Goal: Task Accomplishment & Management: Use online tool/utility

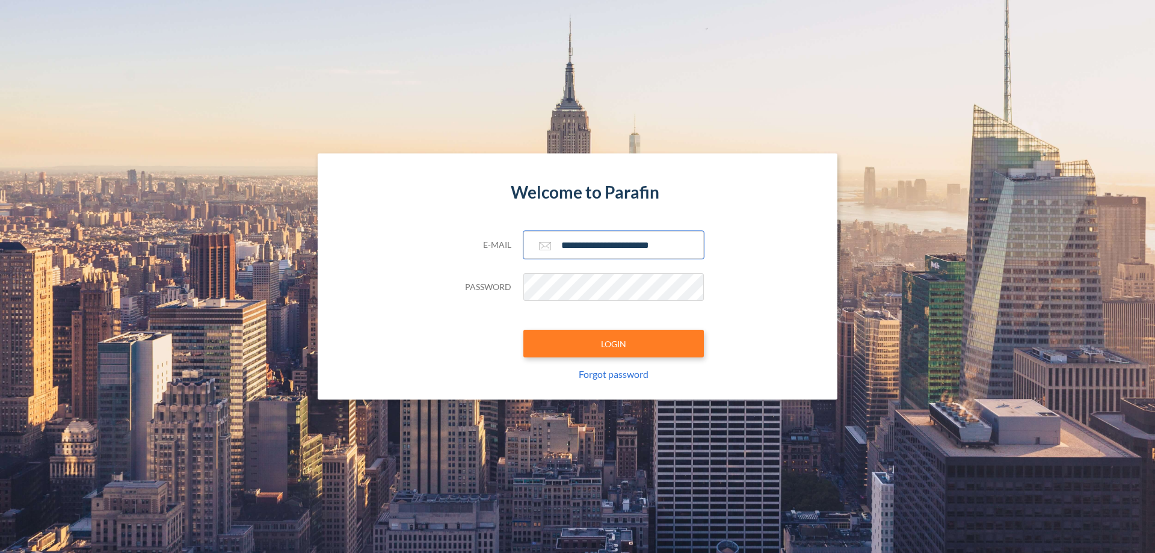
type input "**********"
click at [614, 343] on button "LOGIN" at bounding box center [613, 344] width 180 height 28
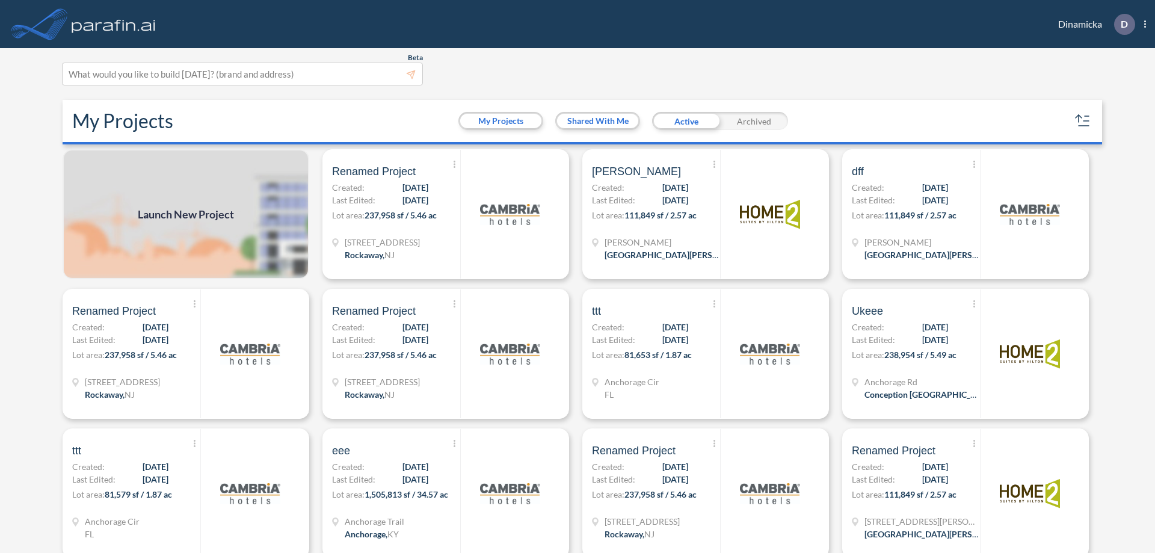
scroll to position [3, 0]
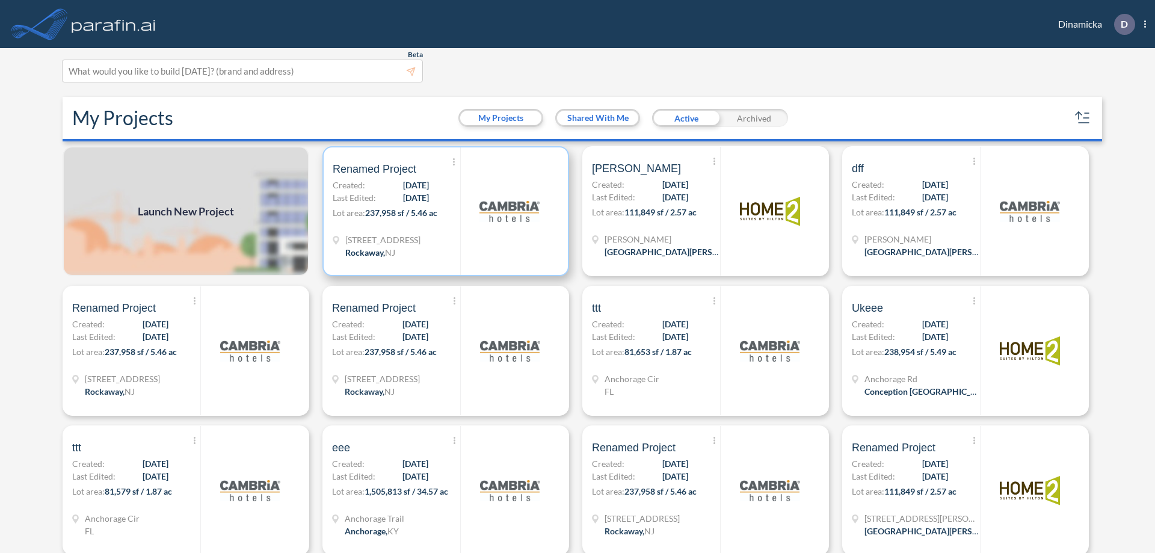
click at [443, 211] on p "Lot area: 237,958 sf / 5.46 ac" at bounding box center [397, 214] width 128 height 17
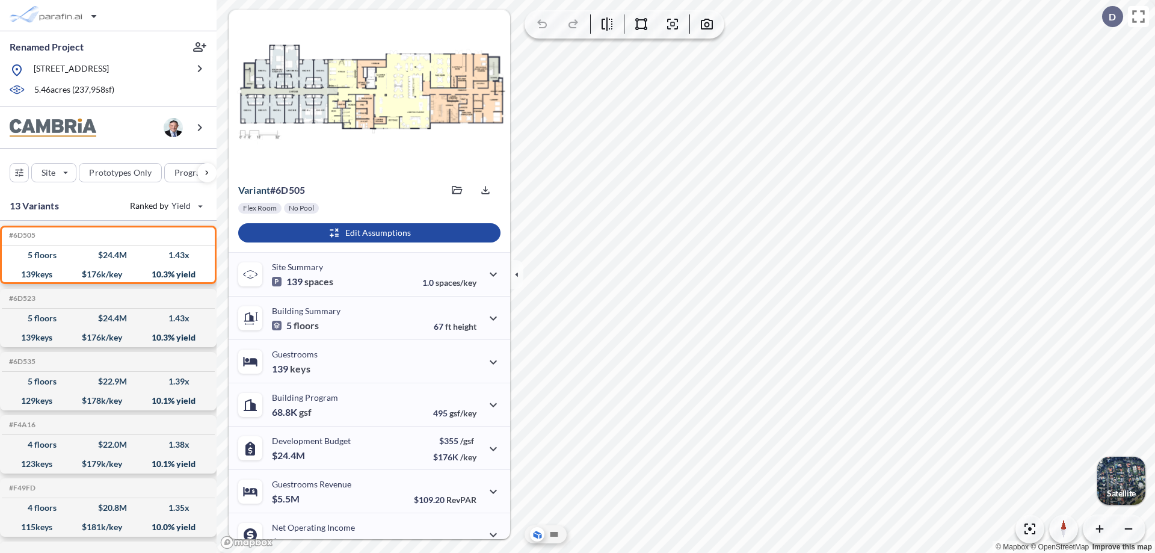
scroll to position [61, 0]
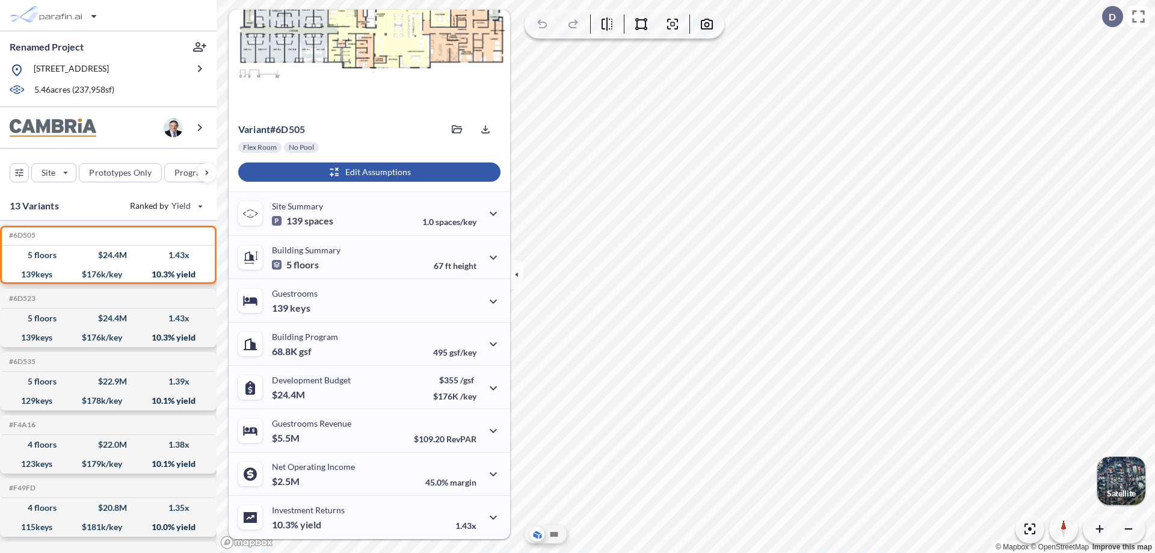
click at [368, 172] on div "button" at bounding box center [369, 171] width 262 height 19
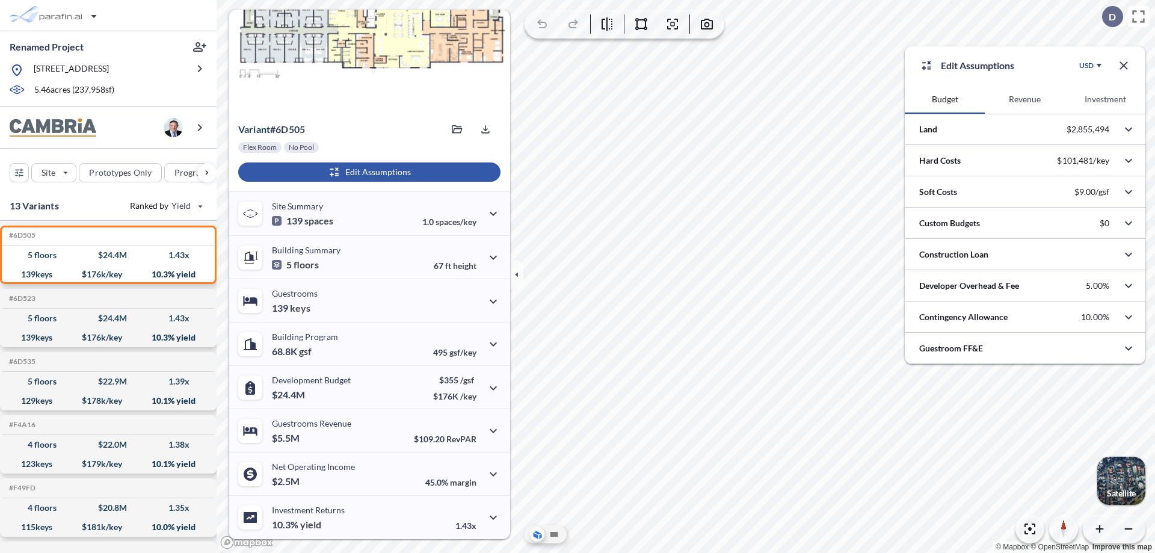
click at [1024, 99] on button "Revenue" at bounding box center [1025, 99] width 80 height 29
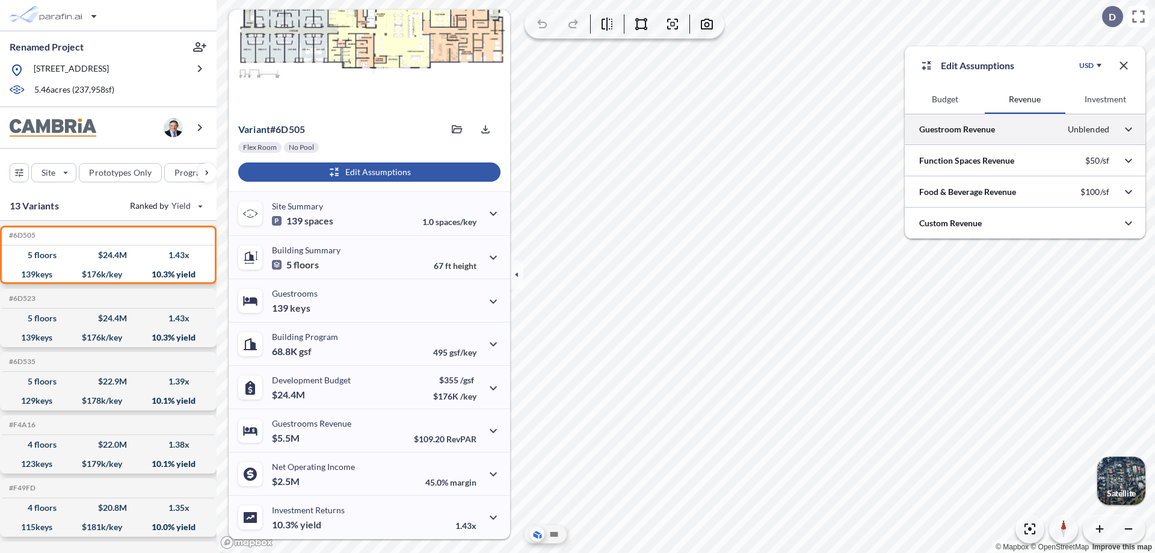
click at [1025, 129] on div at bounding box center [1025, 129] width 241 height 31
